Goal: Navigation & Orientation: Find specific page/section

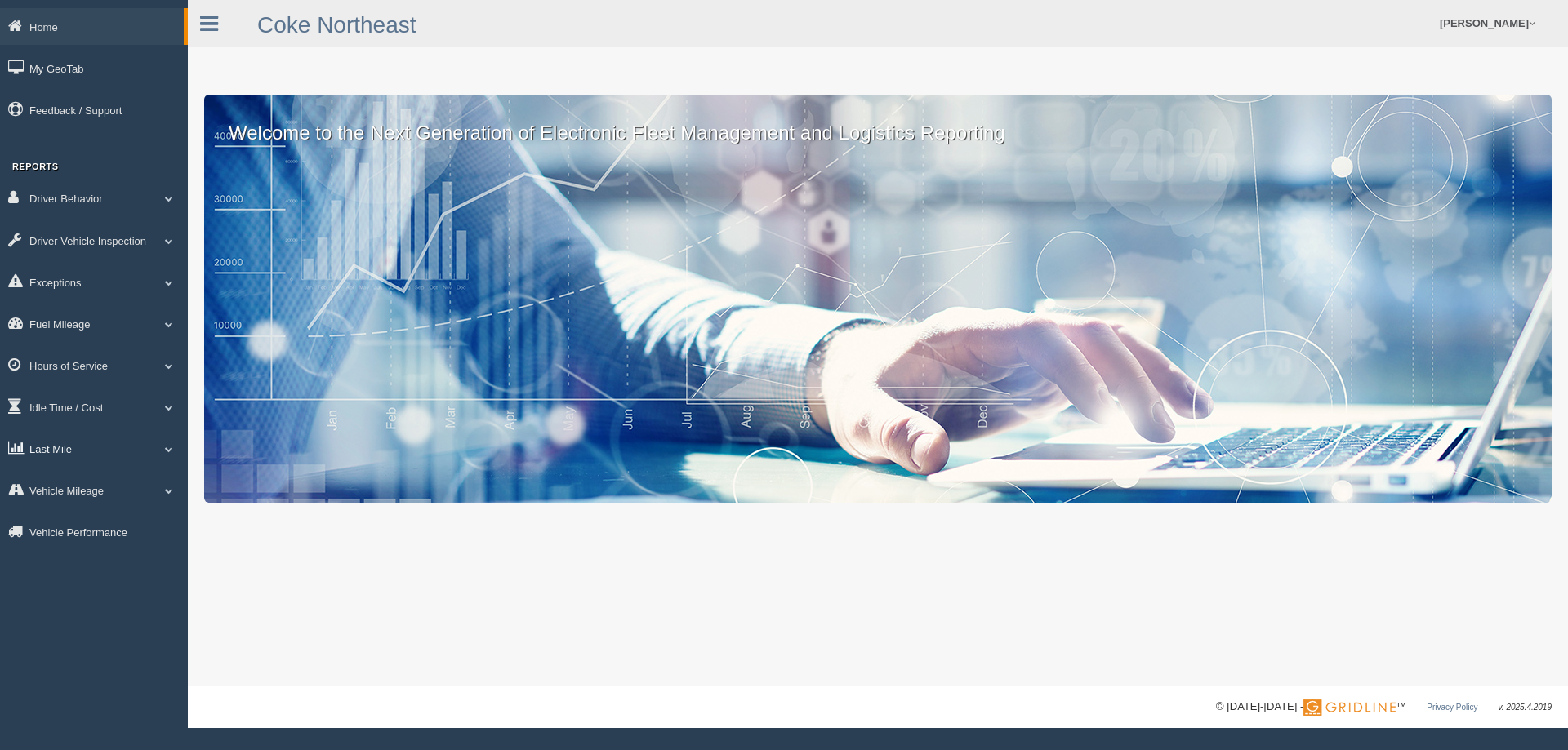
click at [67, 456] on link "Last Mile" at bounding box center [94, 448] width 188 height 37
click at [94, 518] on link "Zone Editor" at bounding box center [106, 516] width 154 height 29
